Goal: Submit feedback/report problem

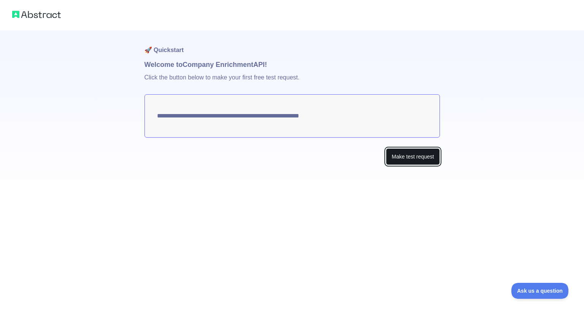
click at [395, 154] on button "Make test request" at bounding box center [413, 156] width 54 height 17
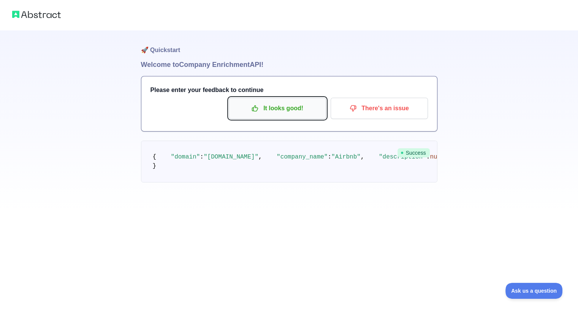
click at [307, 107] on p "It looks good!" at bounding box center [277, 108] width 86 height 13
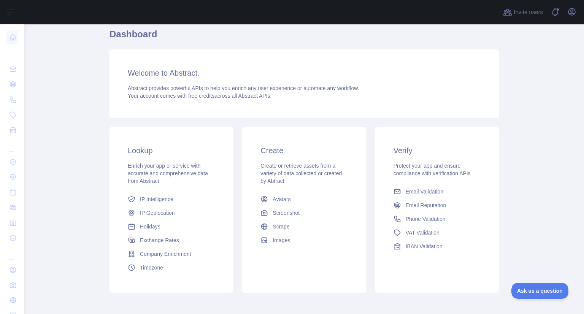
scroll to position [30, 0]
click at [186, 251] on span "Company Enrichment" at bounding box center [165, 253] width 51 height 8
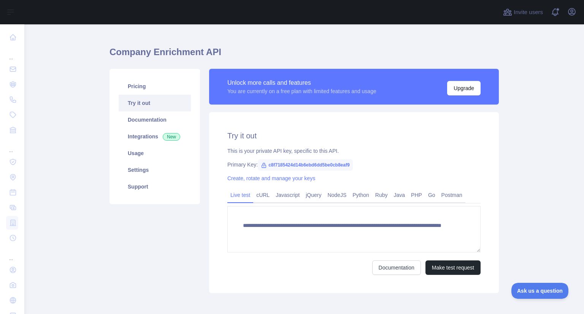
scroll to position [11, 0]
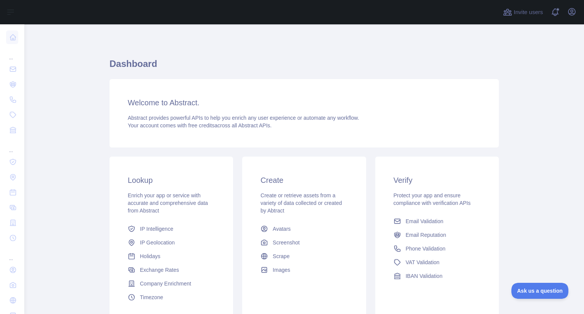
scroll to position [65, 0]
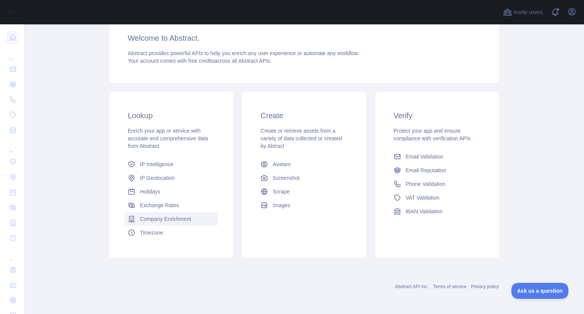
click at [141, 218] on span "Company Enrichment" at bounding box center [165, 219] width 51 height 8
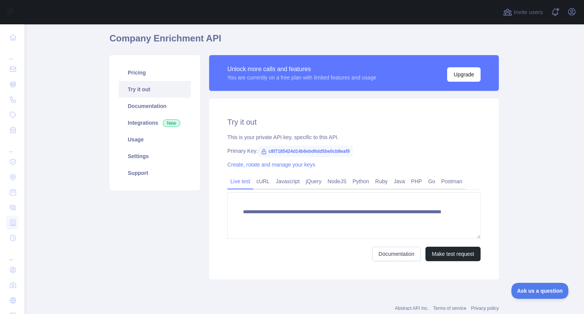
scroll to position [26, 0]
click at [429, 250] on button "Make test request" at bounding box center [452, 253] width 55 height 14
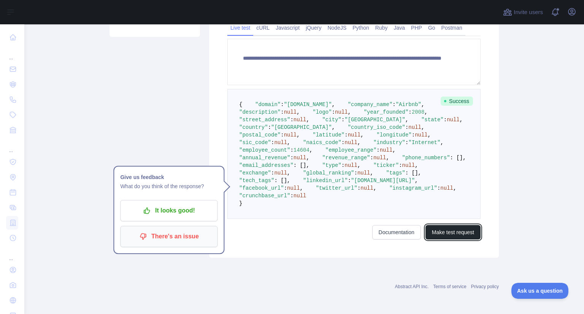
scroll to position [188, 0]
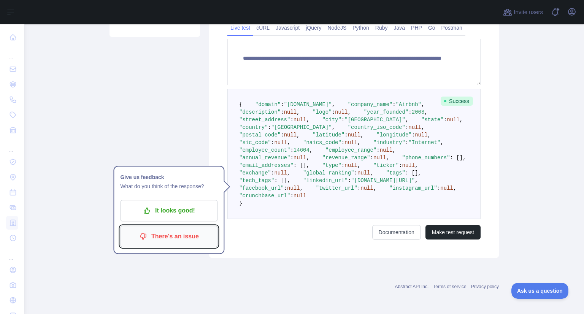
click at [189, 230] on p "There's an issue" at bounding box center [169, 236] width 86 height 13
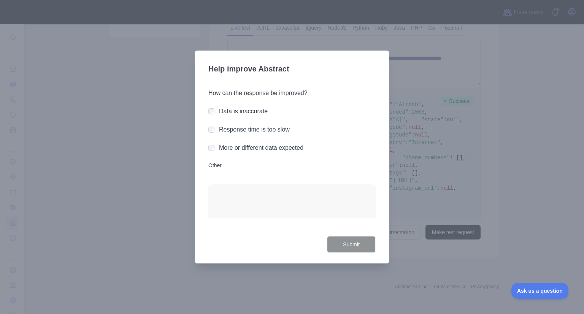
click at [248, 109] on label "Data is inaccurate" at bounding box center [243, 111] width 49 height 6
click at [342, 240] on button "Submit" at bounding box center [351, 244] width 49 height 17
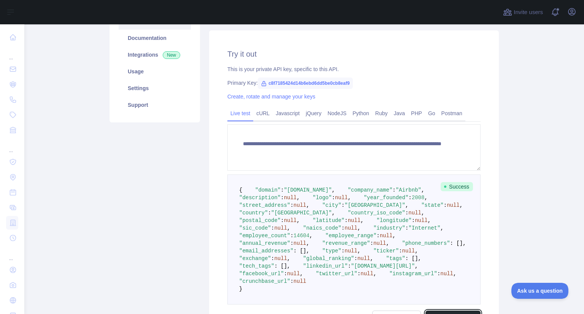
scroll to position [6, 0]
